Goal: Find specific page/section: Find specific page/section

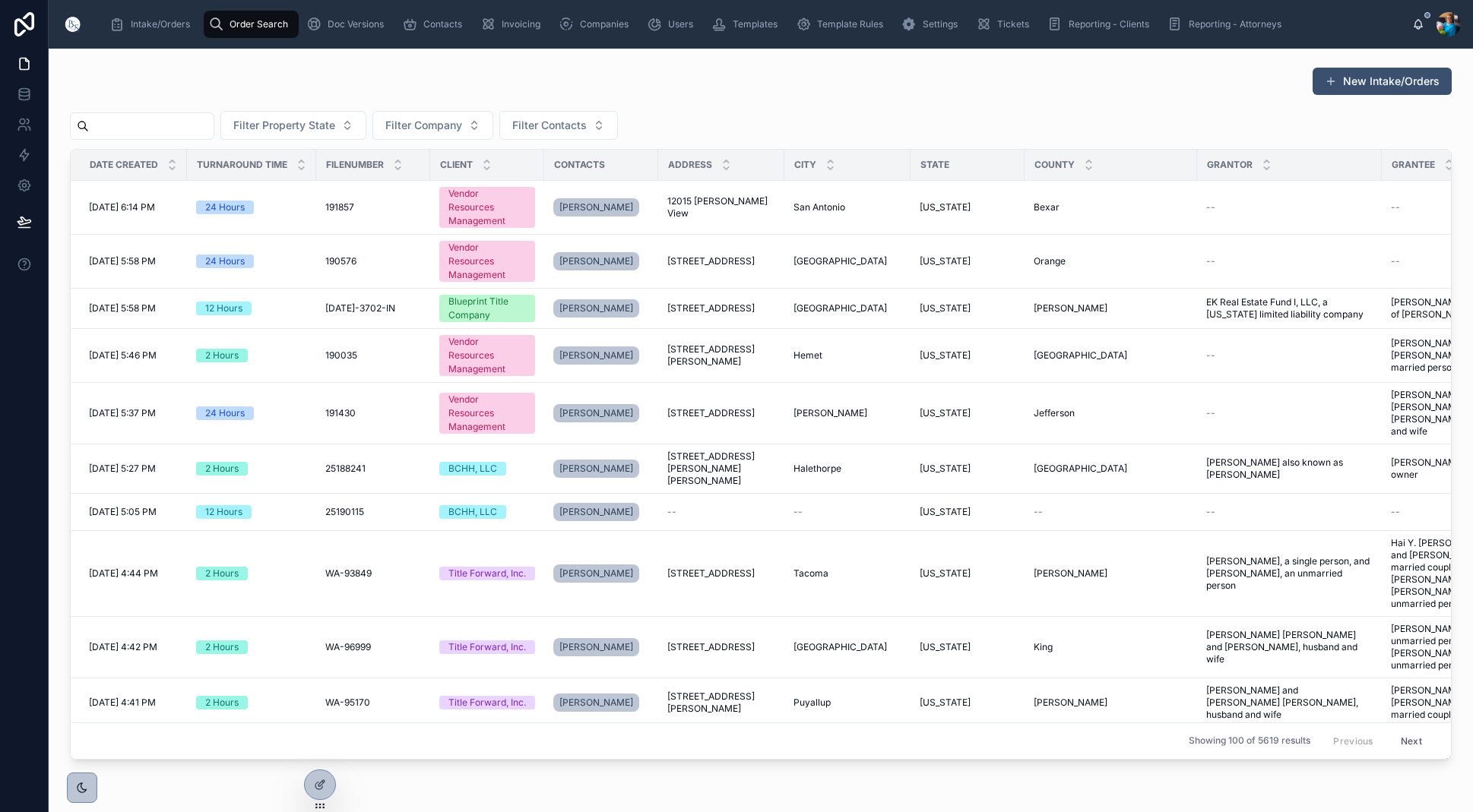
click at [201, 117] on input "text" at bounding box center [151, 127] width 124 height 22
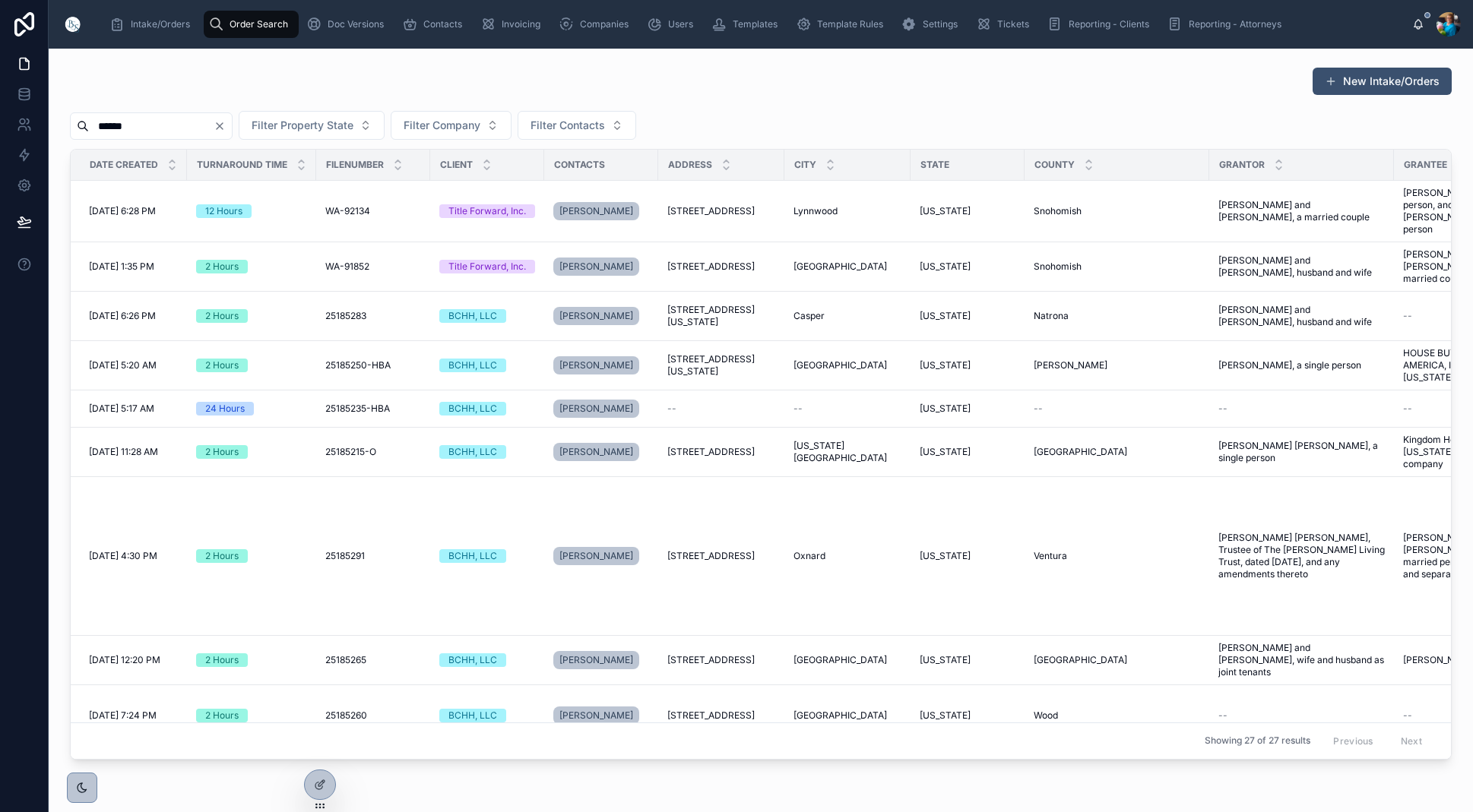
type input "******"
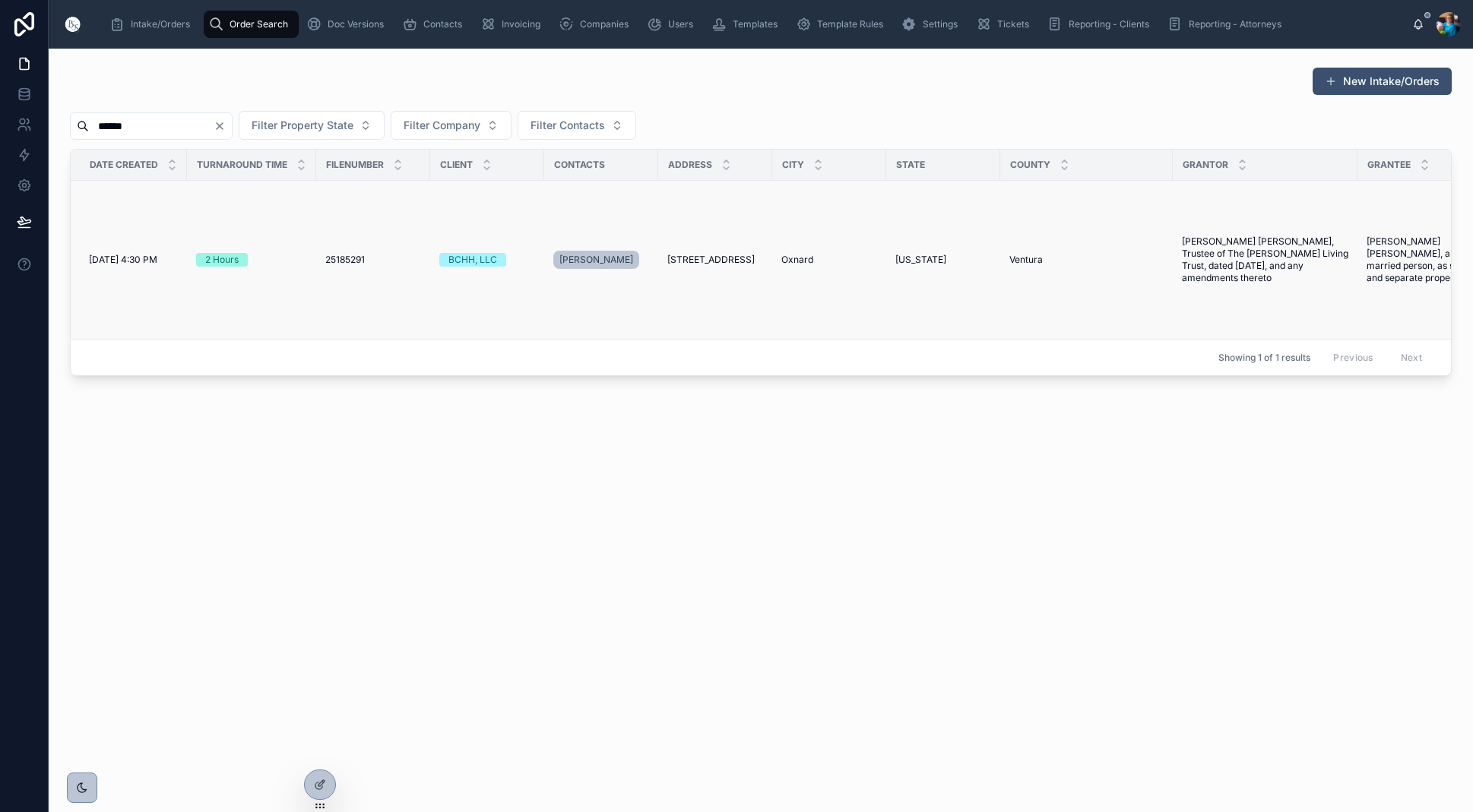
click at [703, 259] on span "[STREET_ADDRESS]" at bounding box center [710, 260] width 87 height 12
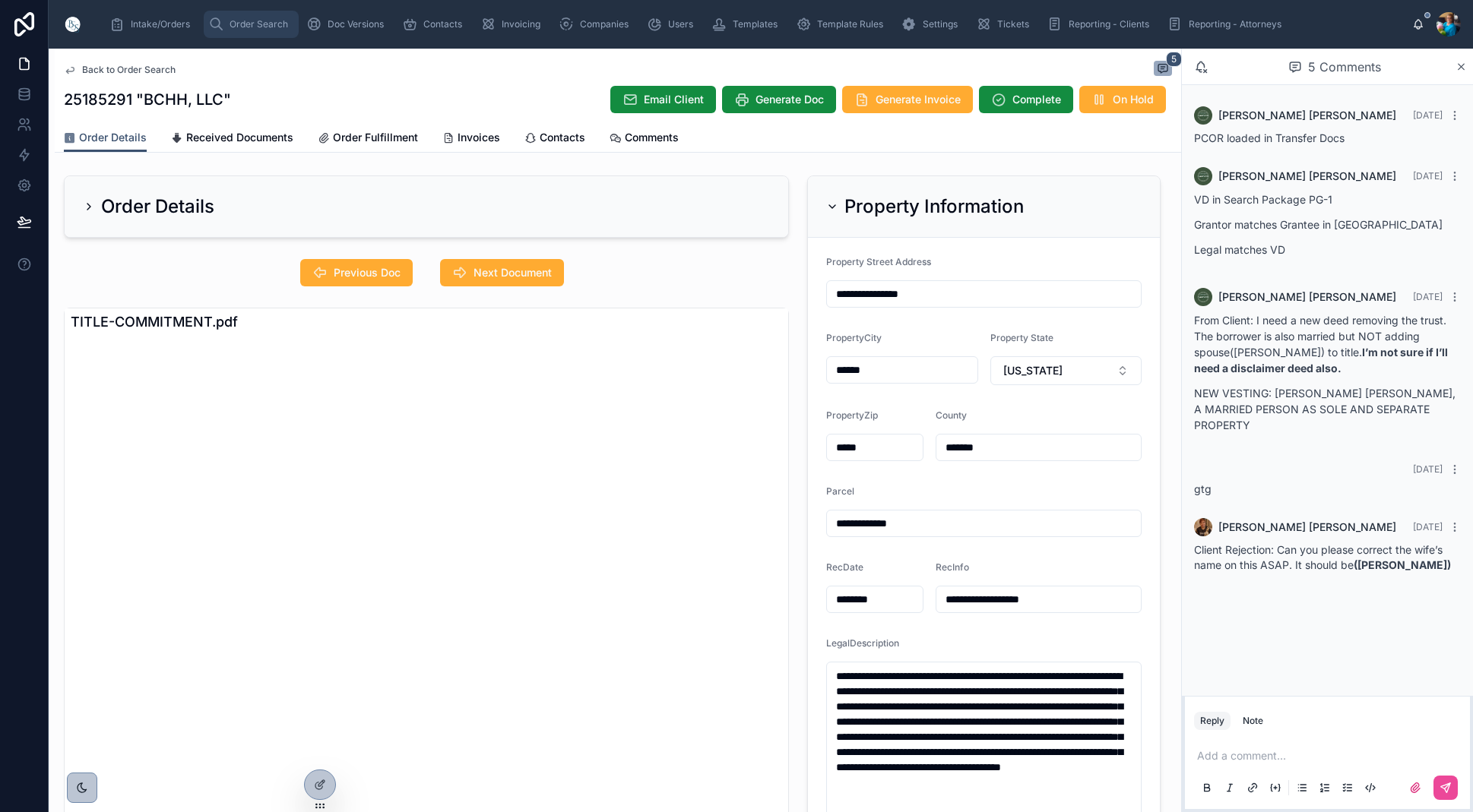
click at [239, 27] on span "Order Search" at bounding box center [259, 25] width 59 height 12
